Goal: Check status

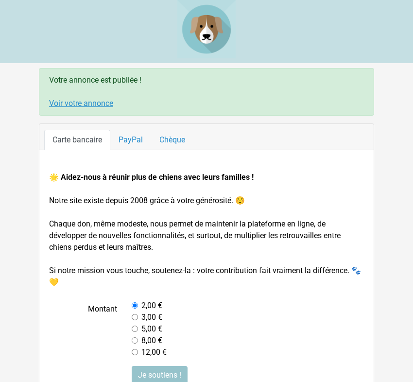
click at [97, 107] on link "Voir votre annonce" at bounding box center [81, 103] width 64 height 9
